Goal: Understand process/instructions: Learn how to perform a task or action

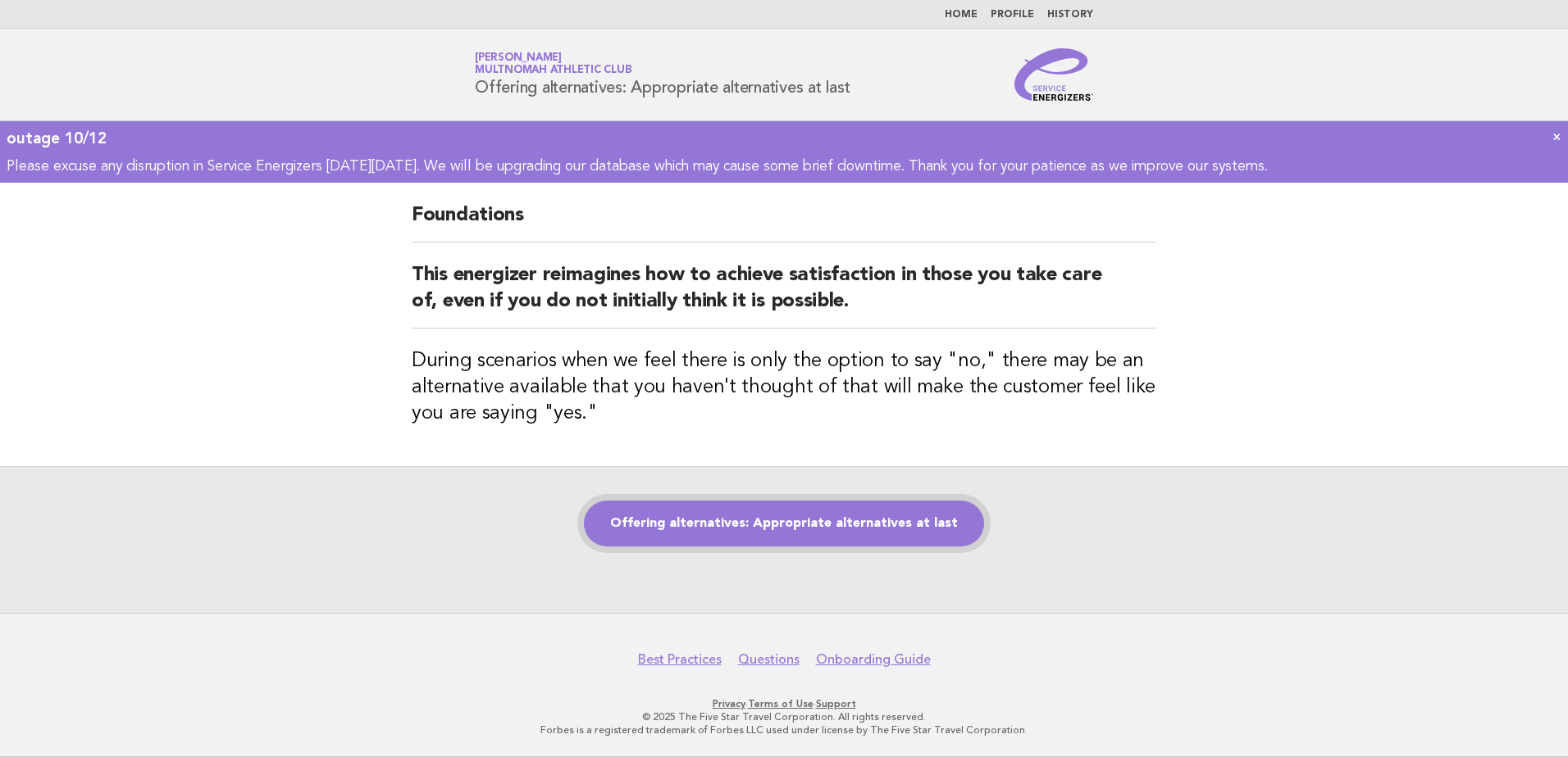
click at [880, 530] on link "Offering alternatives: Appropriate alternatives at last" at bounding box center [784, 523] width 400 height 46
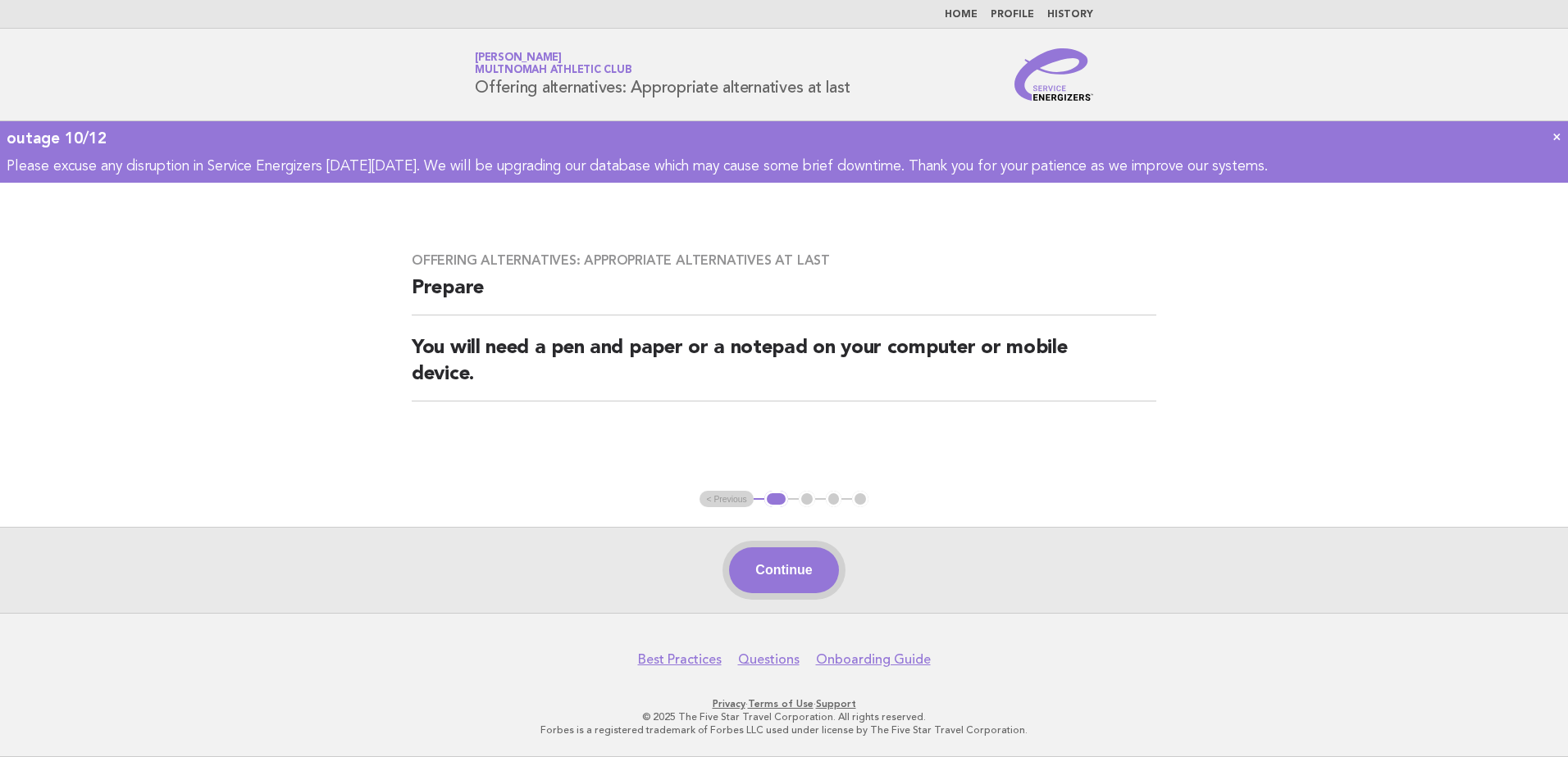
click at [812, 570] on button "Continue" at bounding box center [783, 570] width 109 height 46
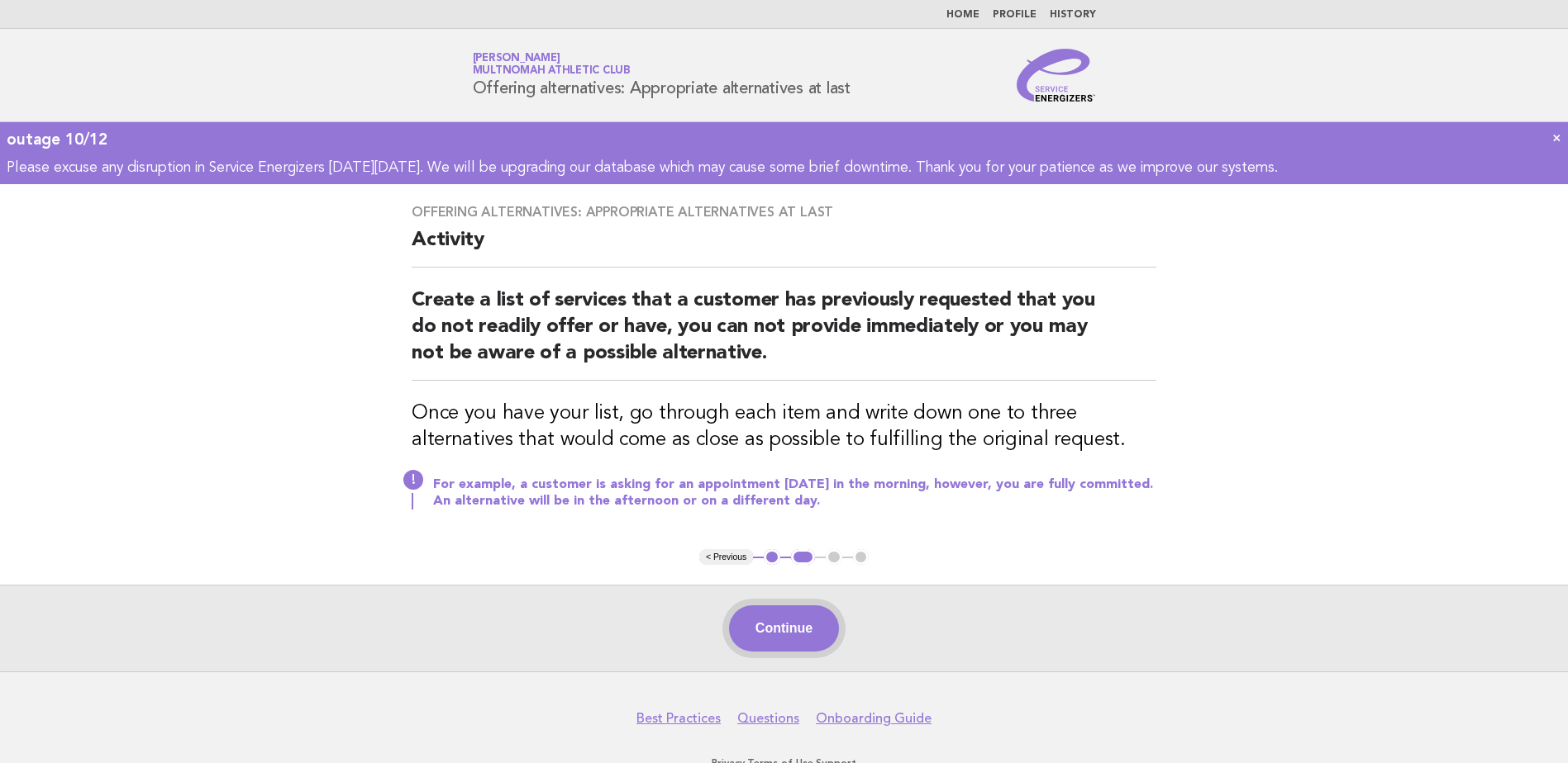
click at [790, 623] on button "Continue" at bounding box center [784, 628] width 110 height 46
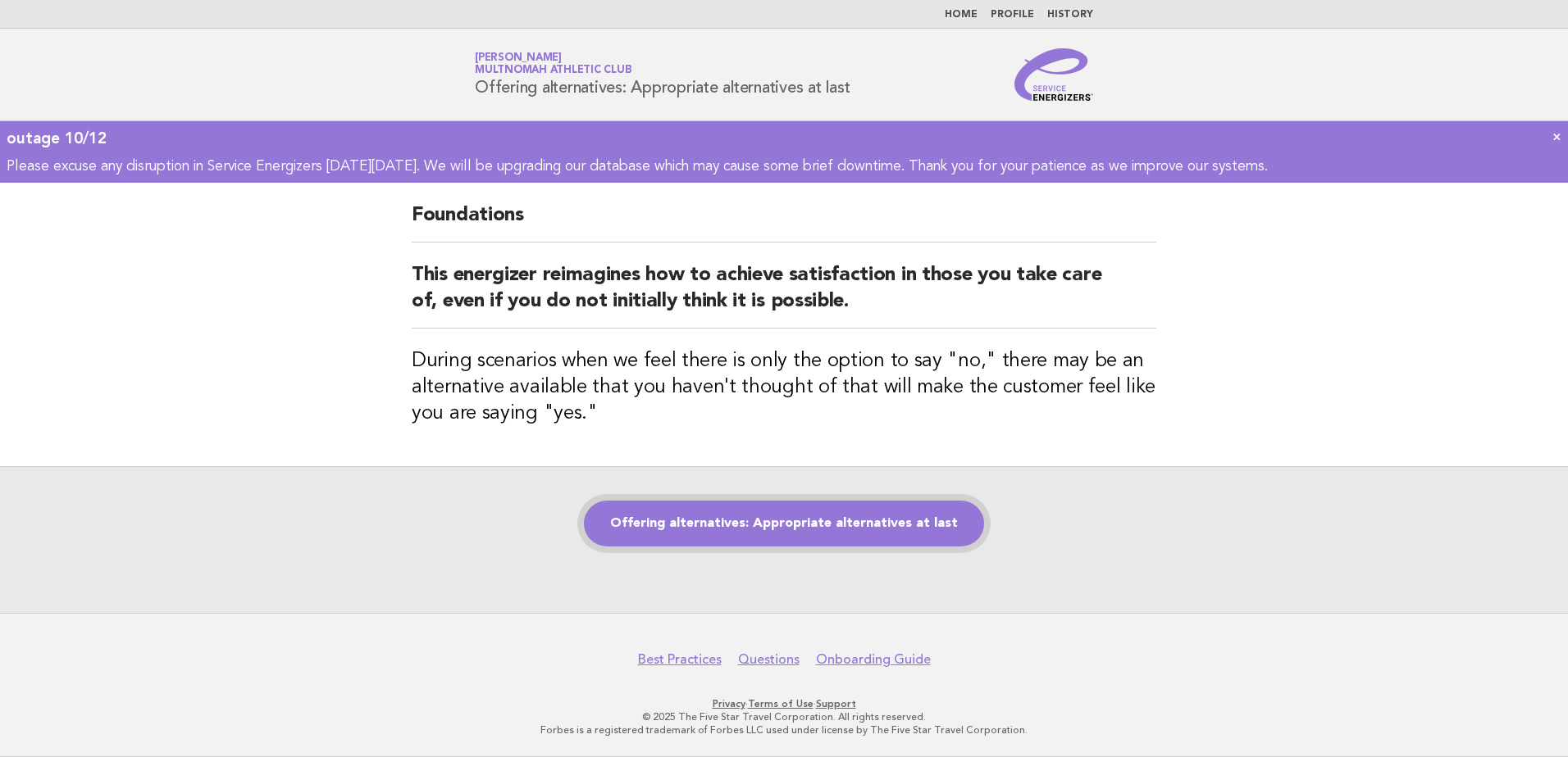
click at [897, 536] on link "Offering alternatives: Appropriate alternatives at last" at bounding box center [784, 523] width 400 height 46
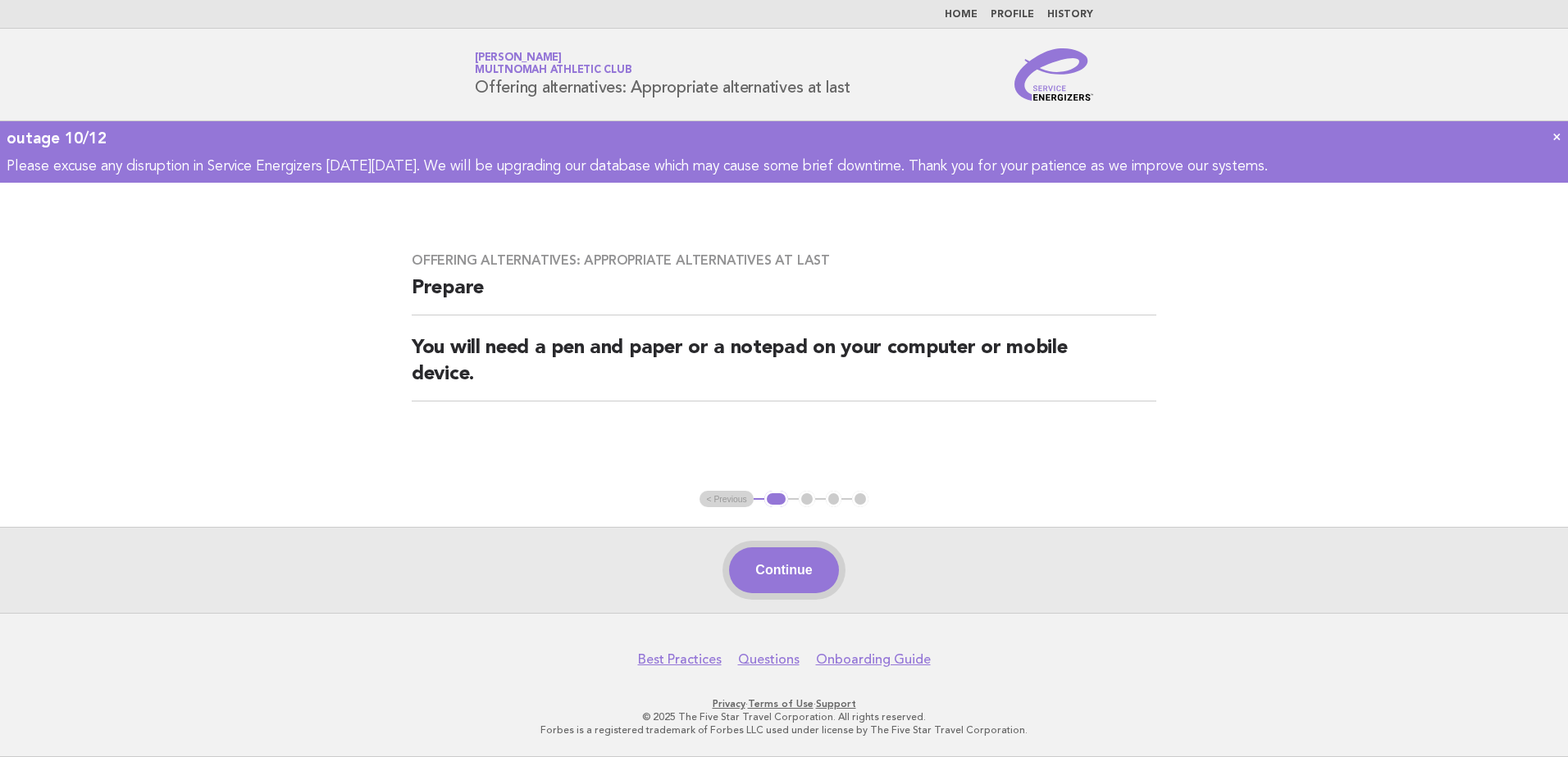
click at [799, 568] on button "Continue" at bounding box center [783, 570] width 109 height 46
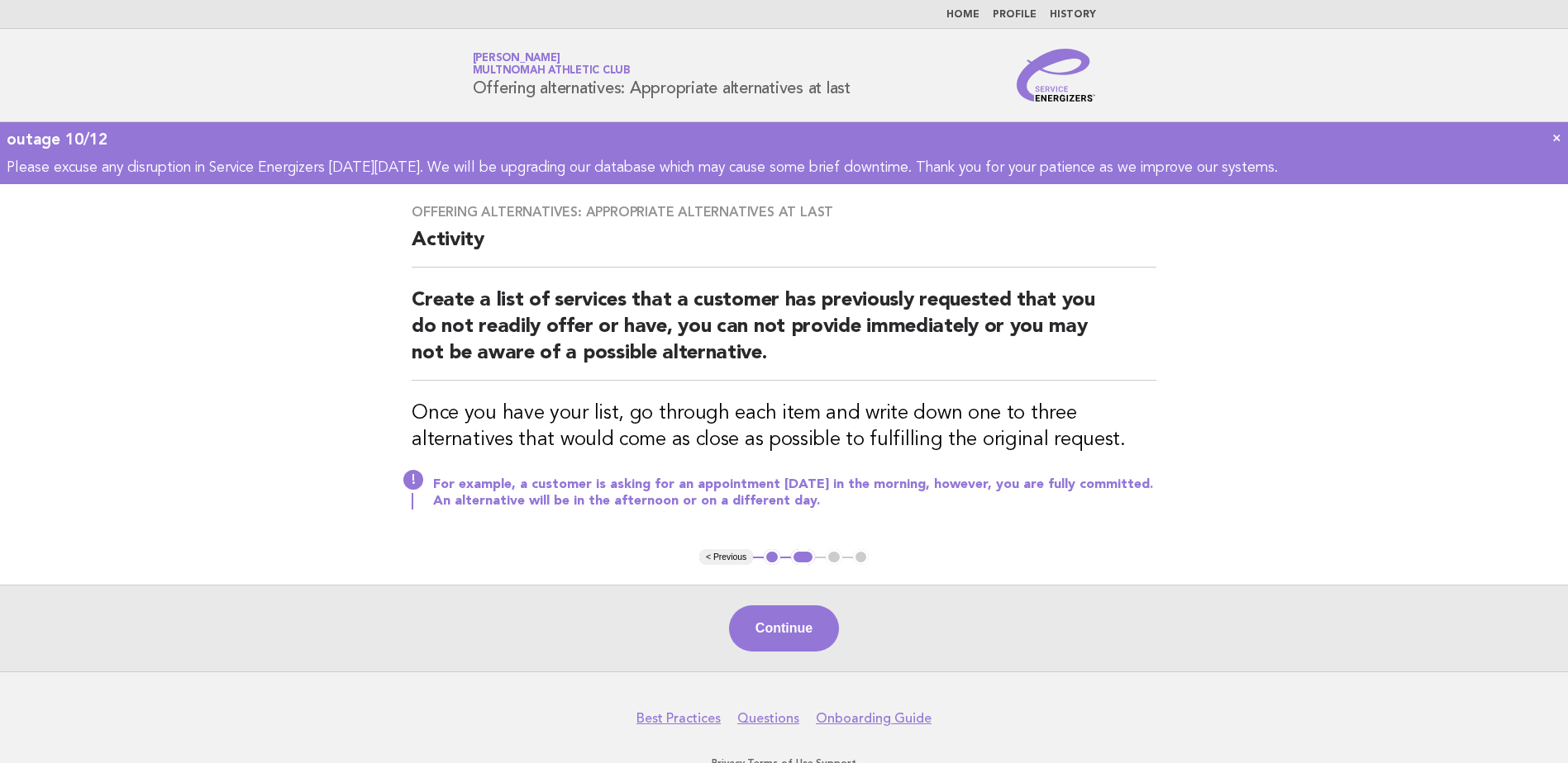
click at [795, 623] on button "Continue" at bounding box center [784, 628] width 110 height 46
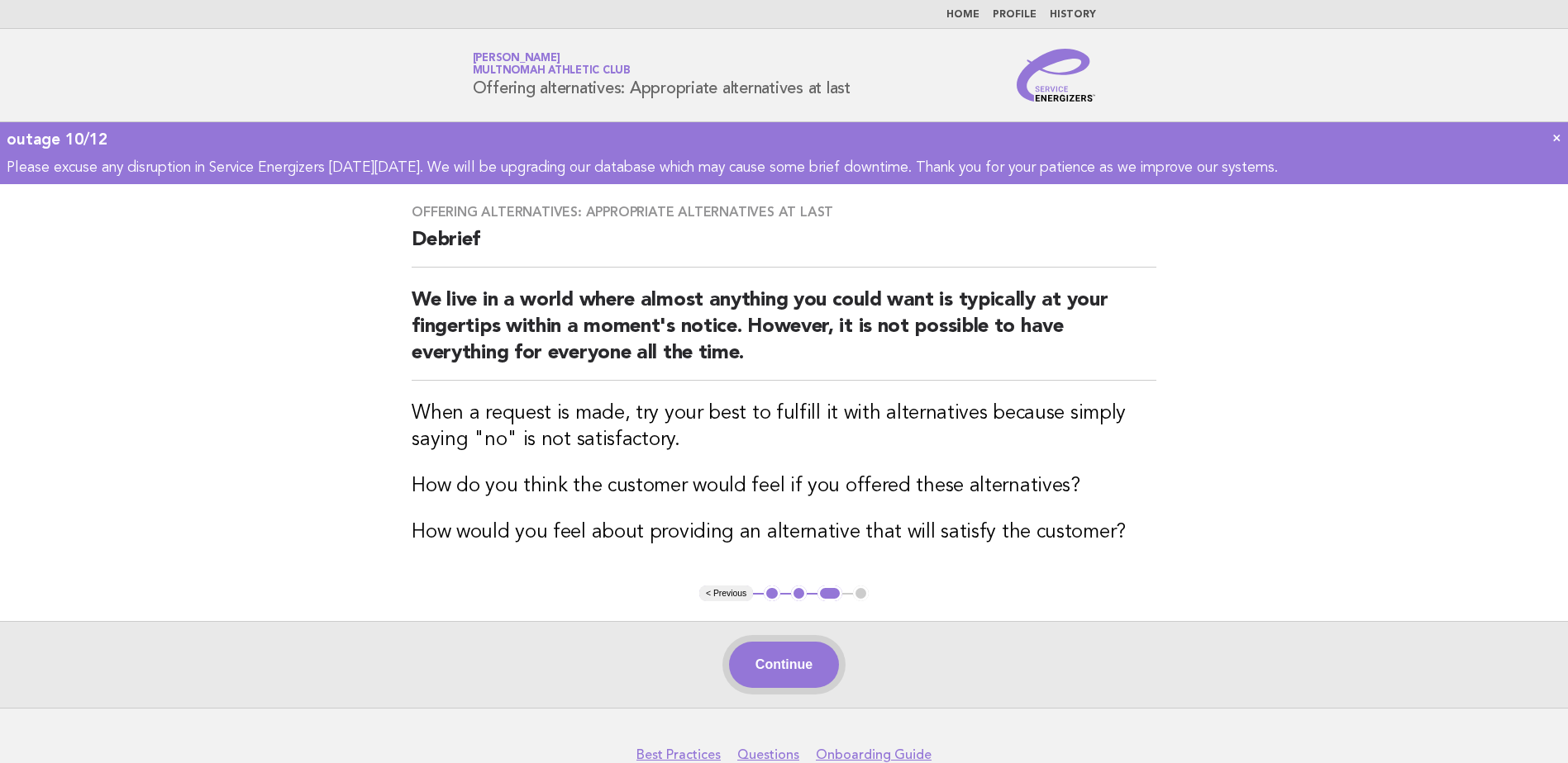
click at [808, 674] on button "Continue" at bounding box center [784, 665] width 110 height 46
